Goal: Task Accomplishment & Management: Manage account settings

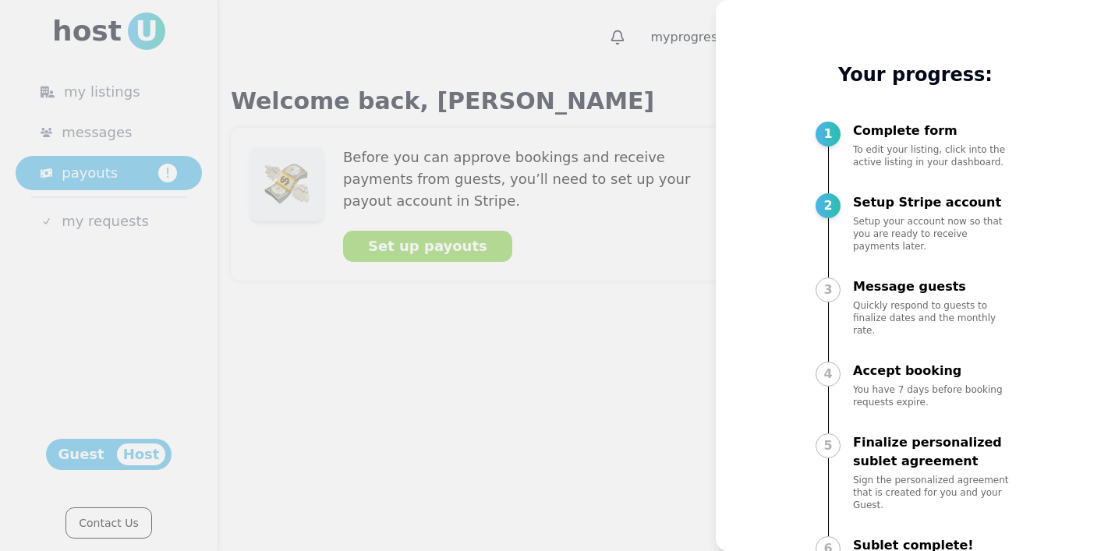
click at [529, 299] on div at bounding box center [557, 275] width 1115 height 551
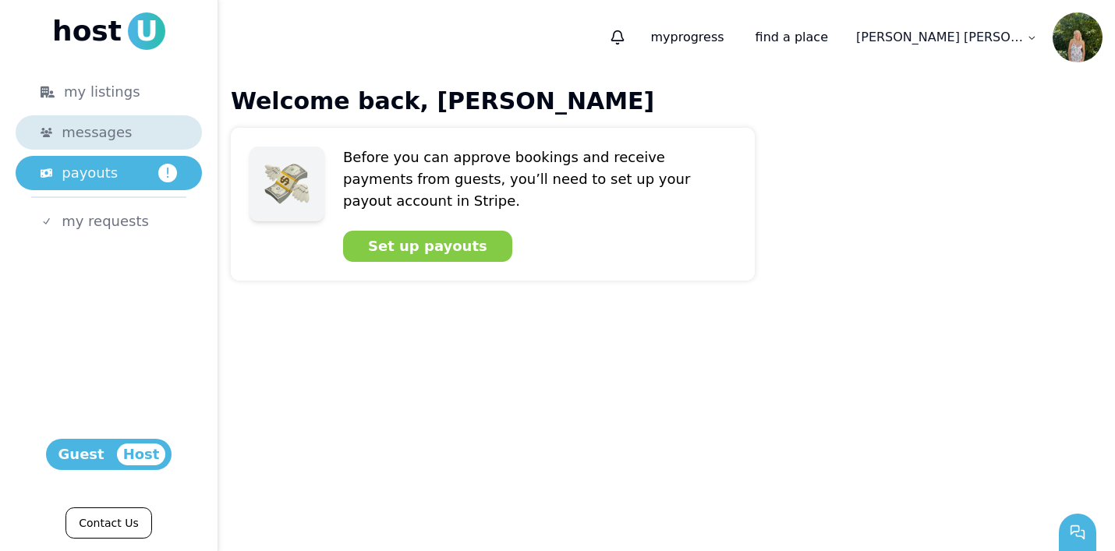
click at [114, 139] on span "messages" at bounding box center [97, 133] width 70 height 22
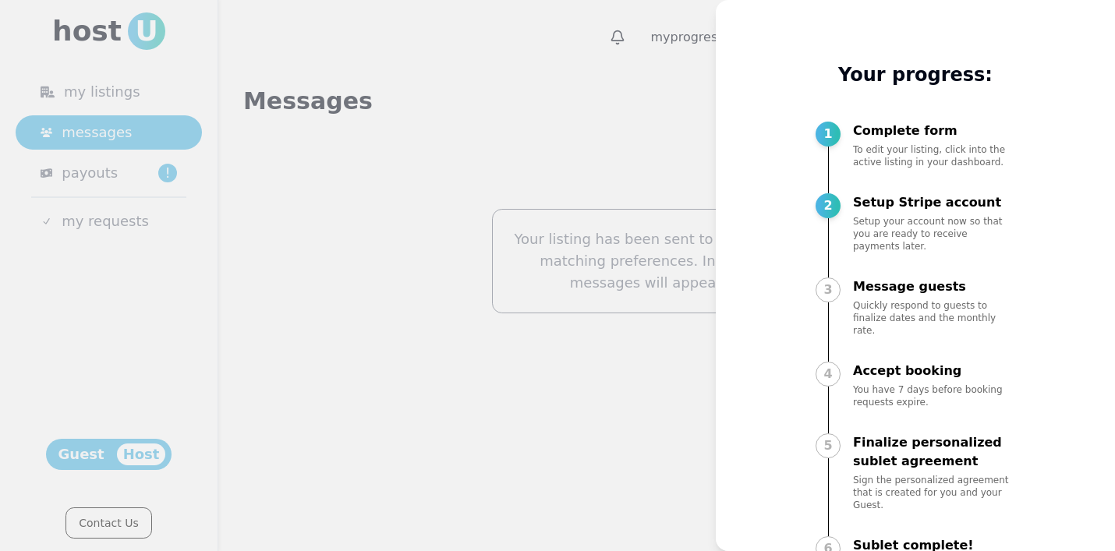
click at [355, 58] on div at bounding box center [557, 275] width 1115 height 551
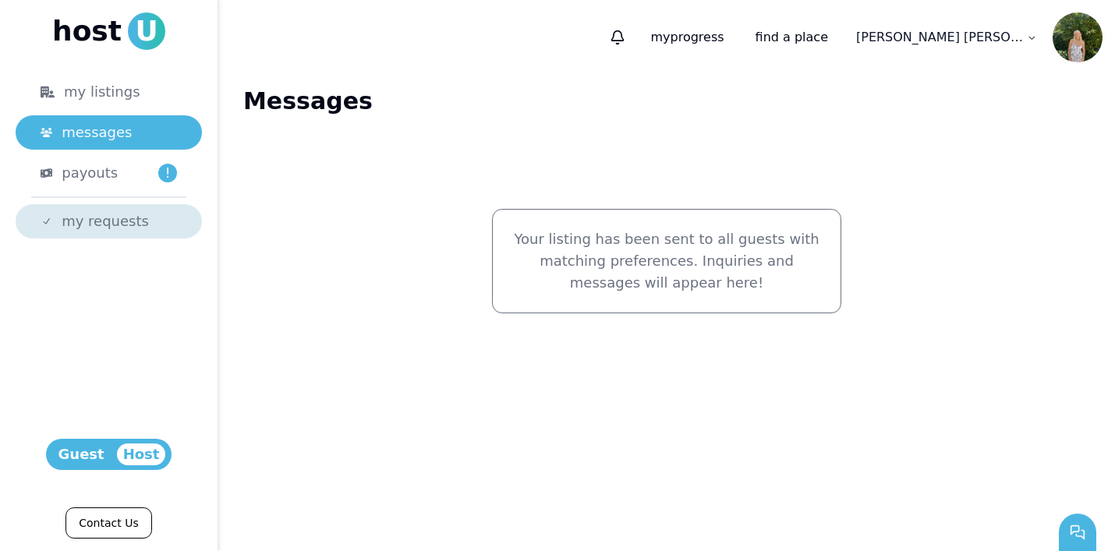
click at [97, 235] on link "my requests" at bounding box center [109, 221] width 186 height 34
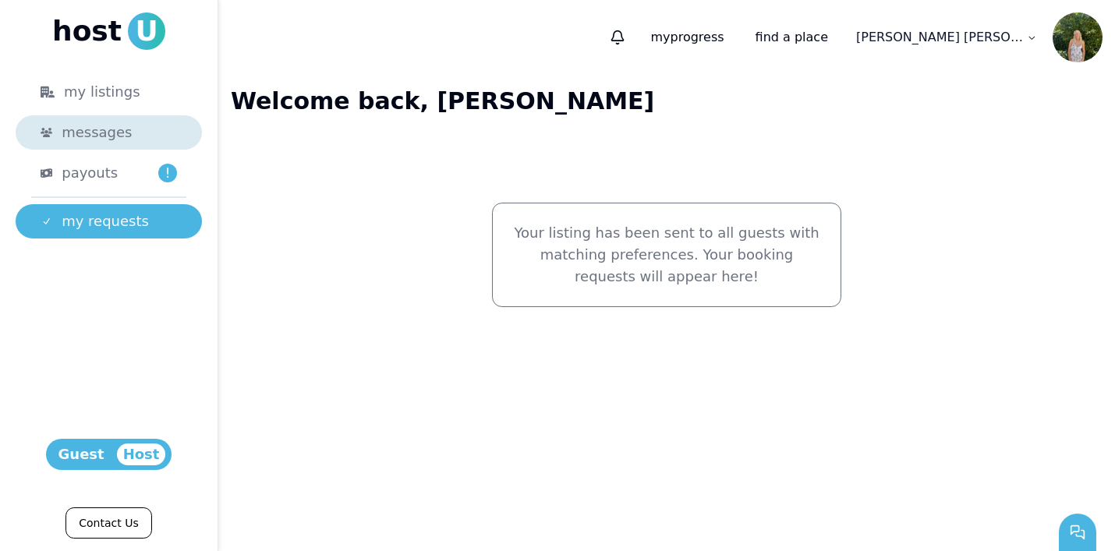
click at [115, 136] on span "messages" at bounding box center [97, 133] width 70 height 22
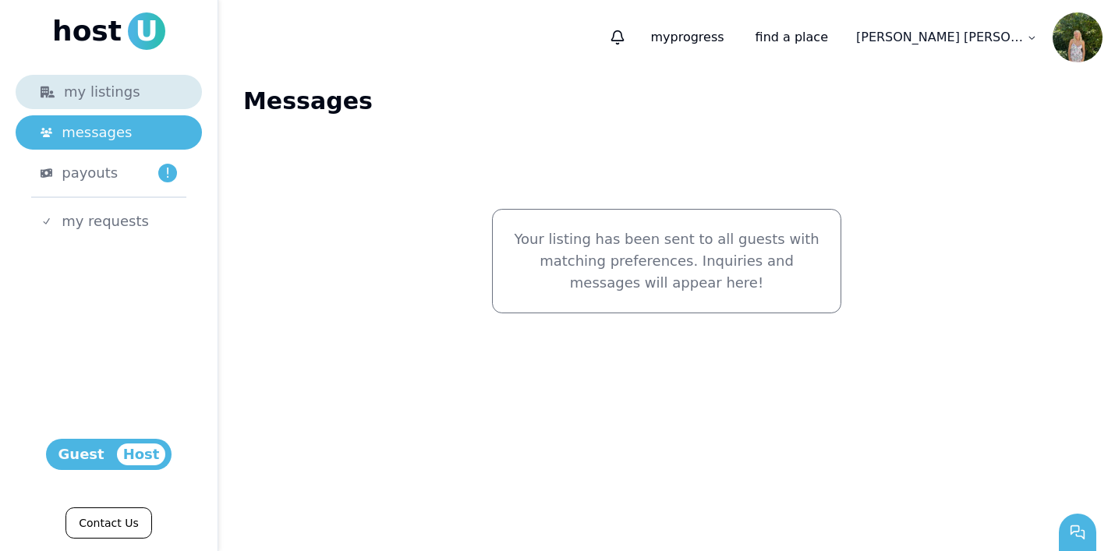
click at [93, 85] on div "my listings" at bounding box center [109, 92] width 136 height 22
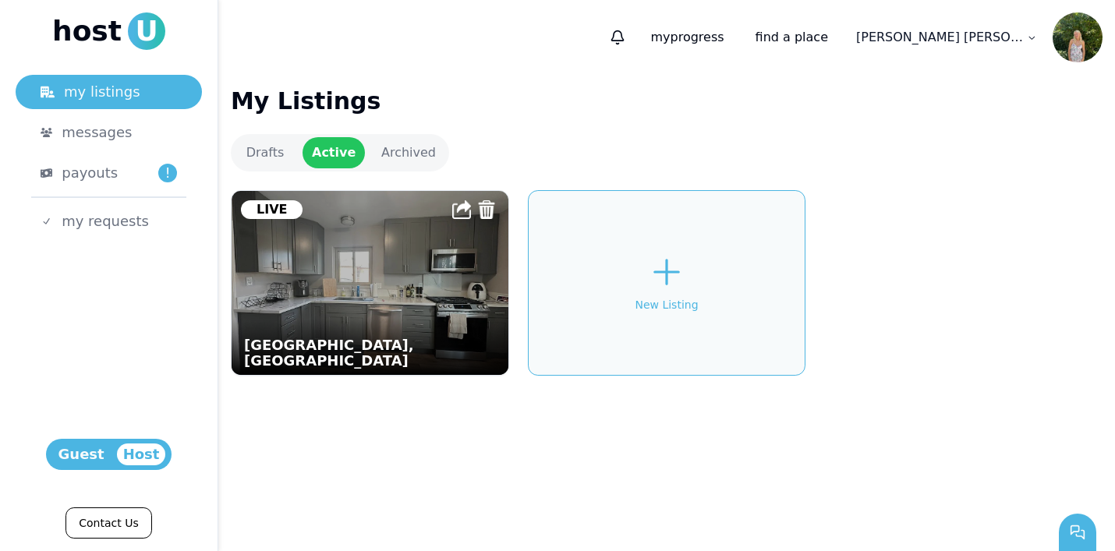
click at [289, 256] on img at bounding box center [369, 283] width 304 height 202
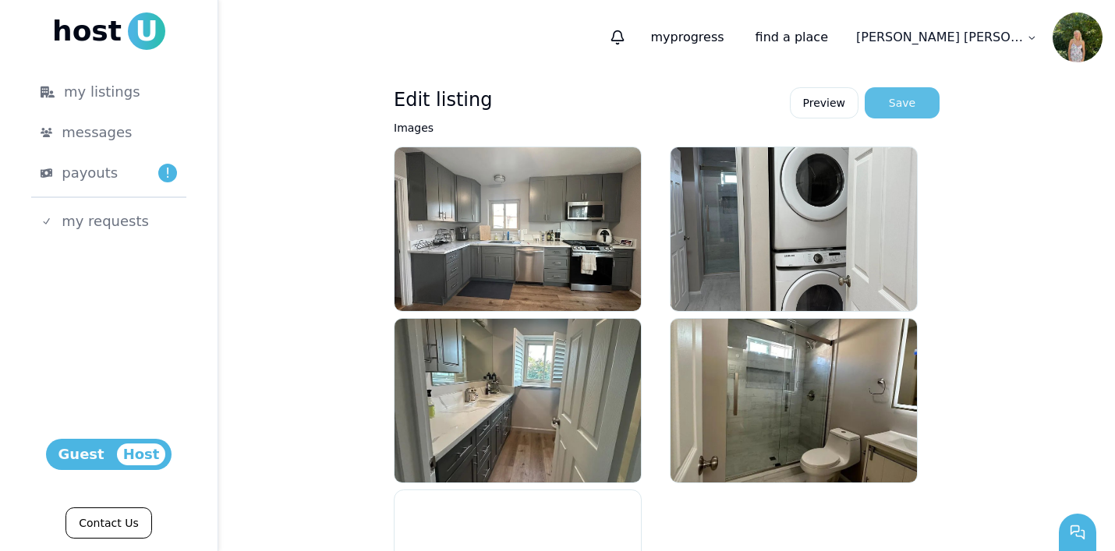
click at [914, 97] on button "Save" at bounding box center [901, 102] width 75 height 31
